Goal: Task Accomplishment & Management: Complete application form

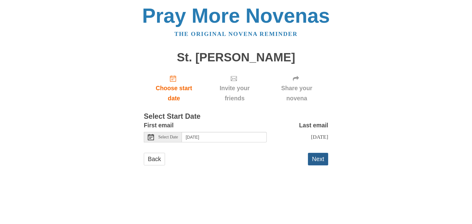
click at [317, 158] on button "Next" at bounding box center [318, 159] width 20 height 13
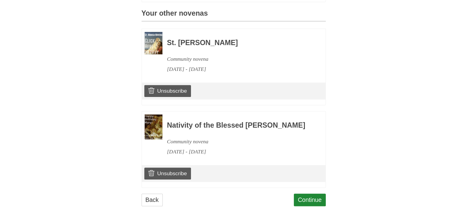
scroll to position [282, 0]
click at [306, 198] on link "Continue" at bounding box center [310, 200] width 32 height 13
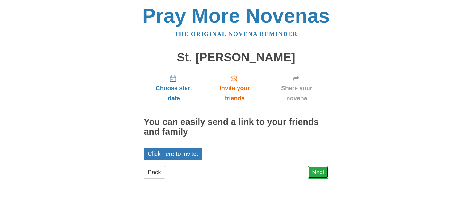
click at [317, 172] on link "Next" at bounding box center [318, 172] width 20 height 13
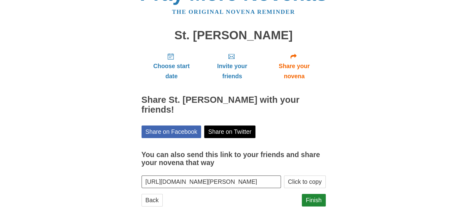
scroll to position [0, 33]
drag, startPoint x: 145, startPoint y: 181, endPoint x: 280, endPoint y: 180, distance: 135.4
click at [280, 180] on input "https://www.praymorenovenas.com/st-joseph-novena/1223898" at bounding box center [212, 182] width 140 height 13
click at [295, 182] on button "Click to copy" at bounding box center [305, 182] width 42 height 13
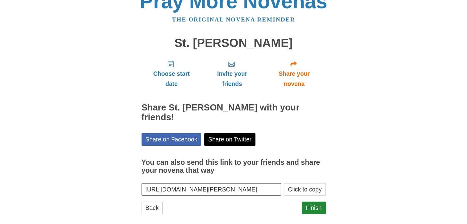
scroll to position [22, 0]
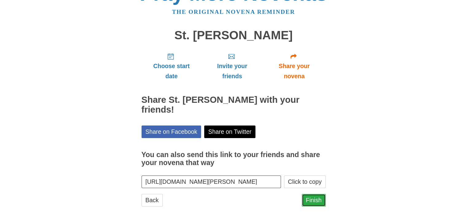
click at [310, 199] on link "Finish" at bounding box center [314, 200] width 24 height 13
